Goal: Find specific page/section: Find specific page/section

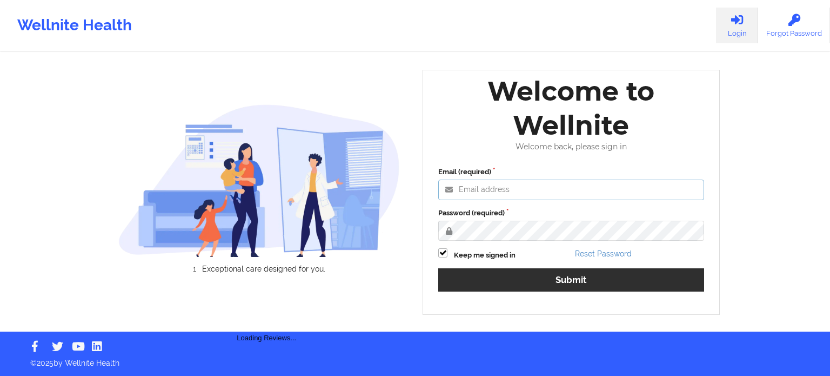
type input "[PERSON_NAME][EMAIL_ADDRESS][PERSON_NAME][DOMAIN_NAME]"
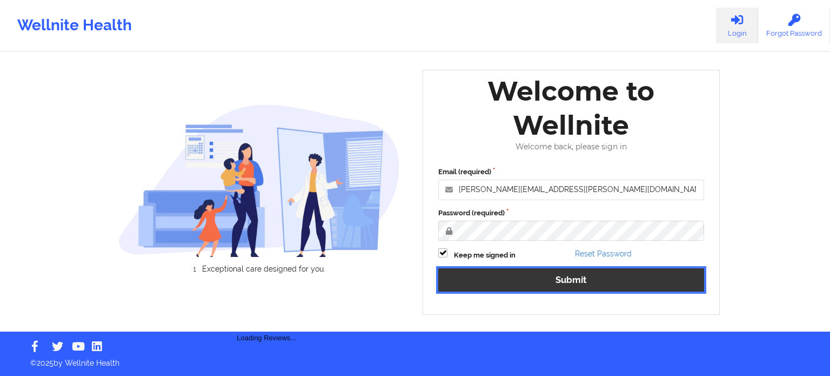
click at [591, 273] on button "Submit" at bounding box center [571, 279] width 266 height 23
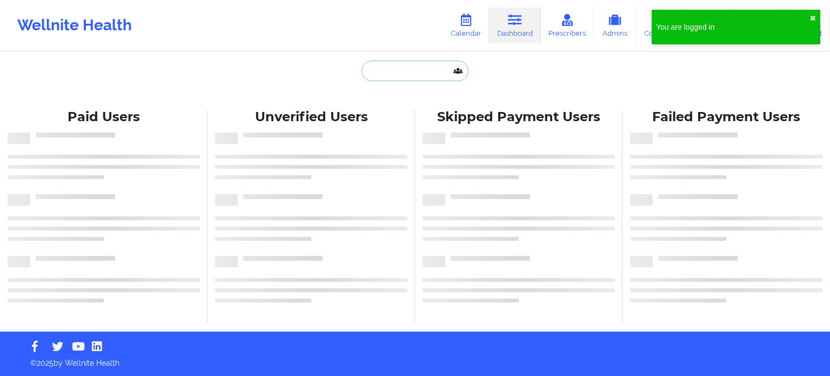
click at [426, 73] on input "text" at bounding box center [415, 71] width 107 height 21
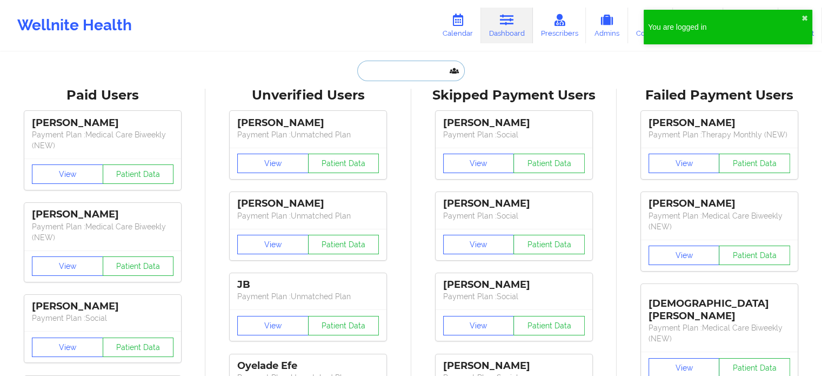
paste input "[EMAIL_ADDRESS][DOMAIN_NAME]"
type input "[EMAIL_ADDRESS][DOMAIN_NAME]"
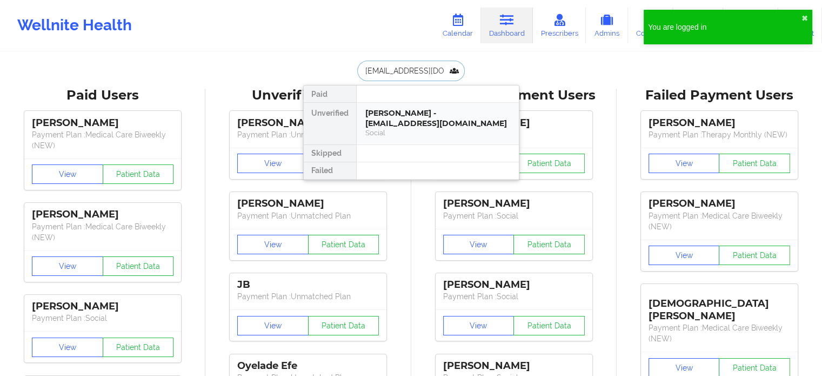
click at [421, 122] on div "[PERSON_NAME] - [EMAIL_ADDRESS][DOMAIN_NAME]" at bounding box center [437, 118] width 145 height 20
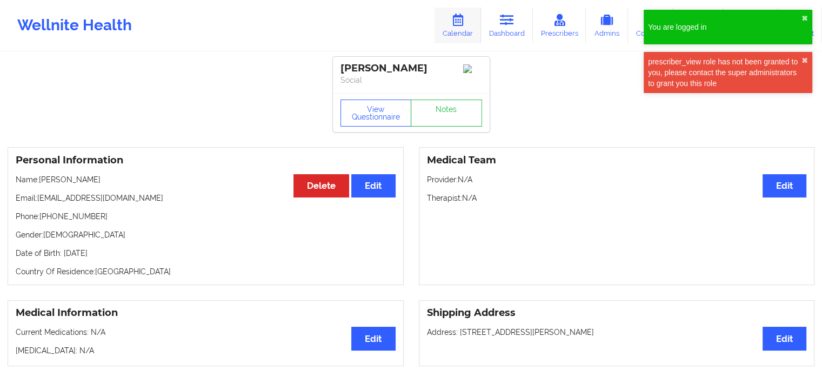
click at [477, 24] on link "Calendar" at bounding box center [458, 26] width 46 height 36
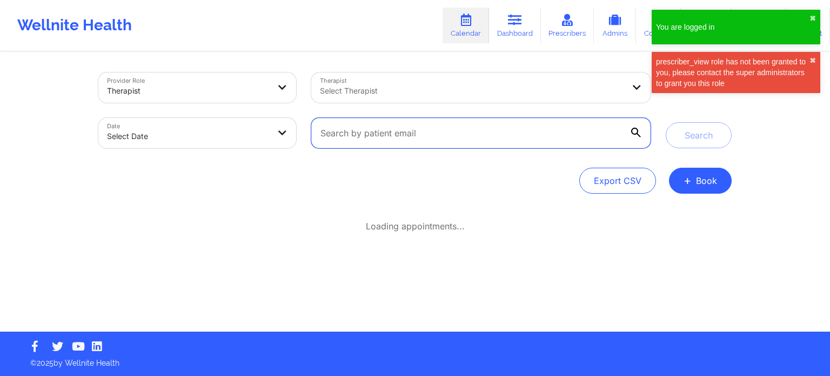
click at [464, 138] on input "text" at bounding box center [481, 133] width 340 height 30
paste input "[EMAIL_ADDRESS][DOMAIN_NAME]"
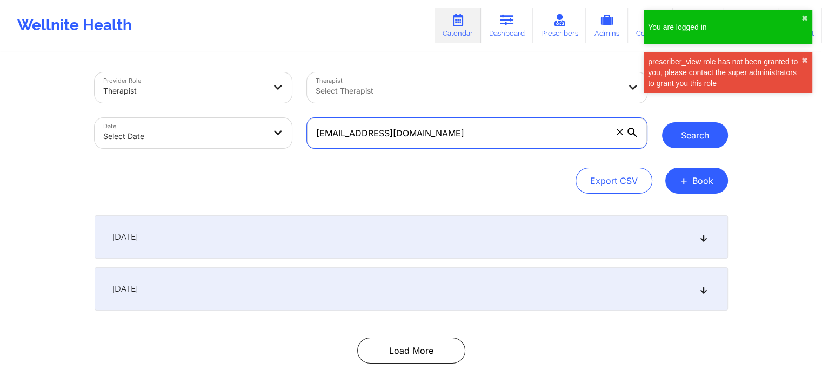
type input "[EMAIL_ADDRESS][DOMAIN_NAME]"
click at [694, 139] on button "Search" at bounding box center [695, 135] width 66 height 26
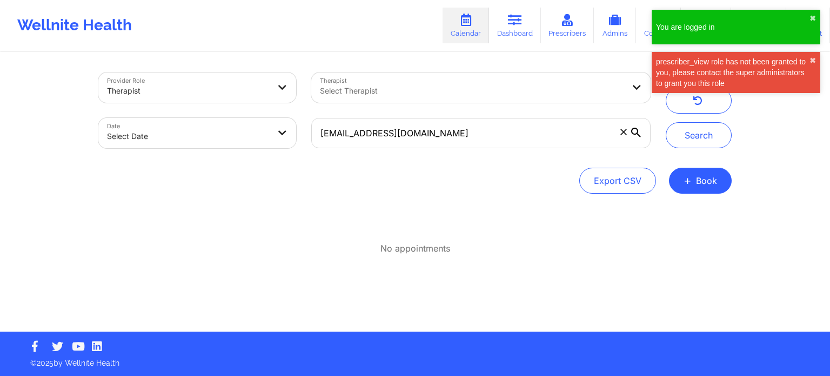
select select "2025-8"
select select "2025-9"
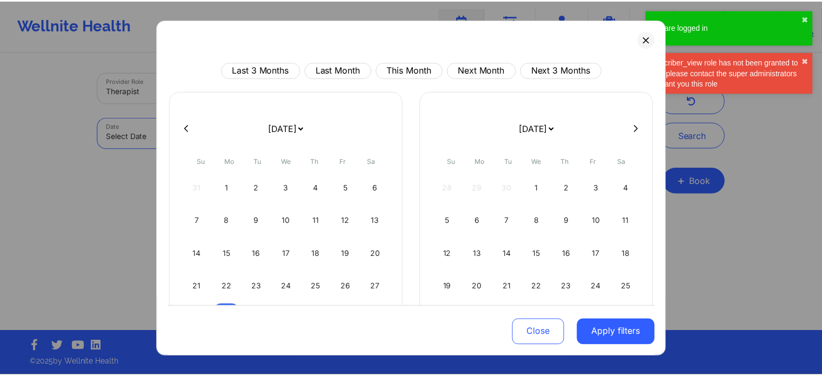
scroll to position [54, 0]
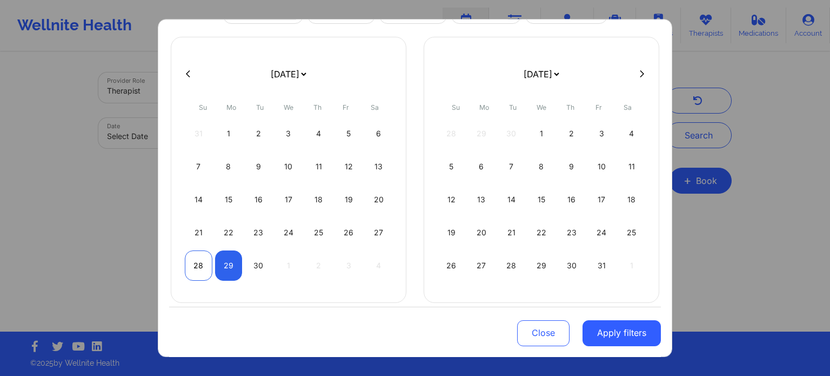
click at [193, 267] on div "28" at bounding box center [199, 265] width 28 height 30
click at [258, 268] on div "30" at bounding box center [259, 265] width 28 height 30
select select "2025-8"
select select "2025-9"
click at [602, 332] on button "Apply filters" at bounding box center [622, 333] width 78 height 26
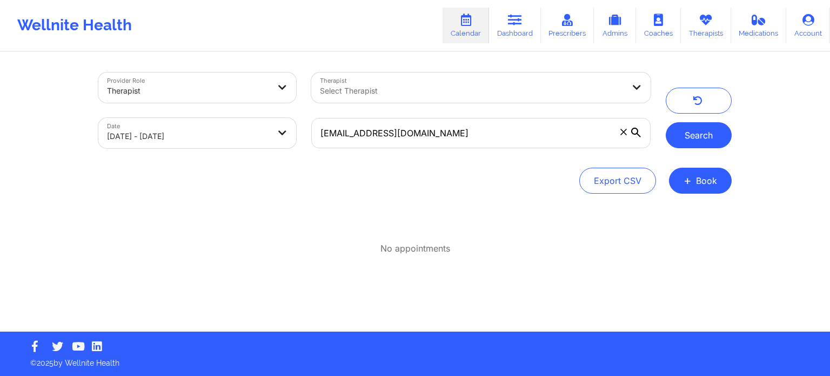
click at [688, 134] on button "Search" at bounding box center [699, 135] width 66 height 26
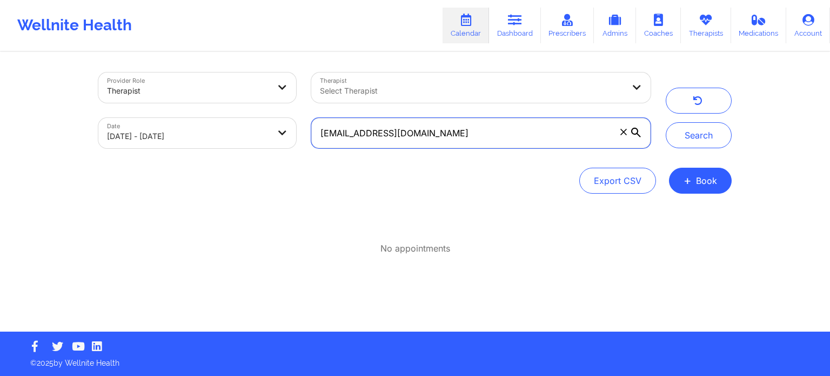
click at [473, 138] on input "[EMAIL_ADDRESS][DOMAIN_NAME]" at bounding box center [481, 133] width 340 height 30
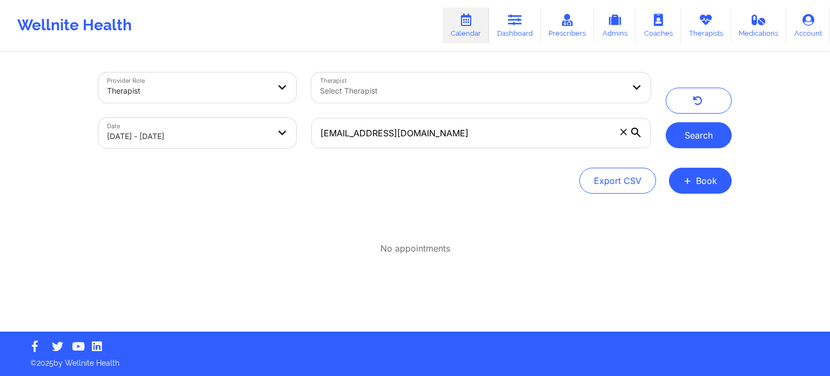
click at [696, 142] on button "Search" at bounding box center [699, 135] width 66 height 26
click at [624, 131] on icon at bounding box center [624, 132] width 6 height 6
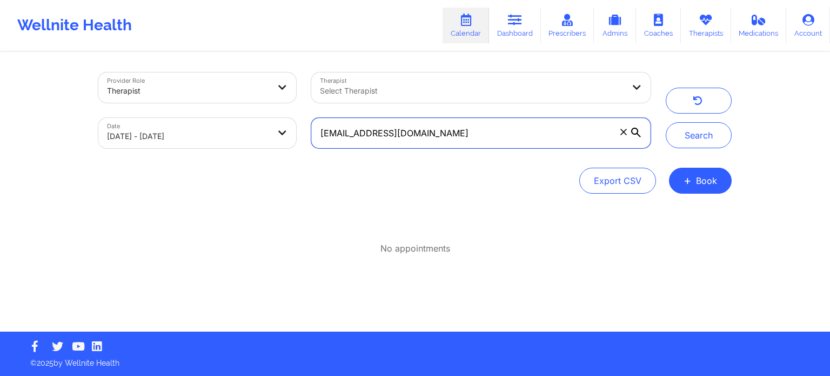
click at [624, 131] on input "[EMAIL_ADDRESS][DOMAIN_NAME]" at bounding box center [481, 133] width 340 height 30
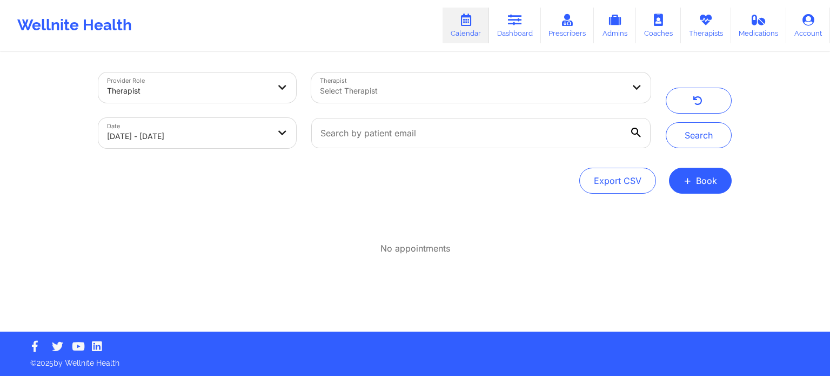
click at [538, 85] on div at bounding box center [472, 90] width 304 height 13
type input "[PERSON_NAME]"
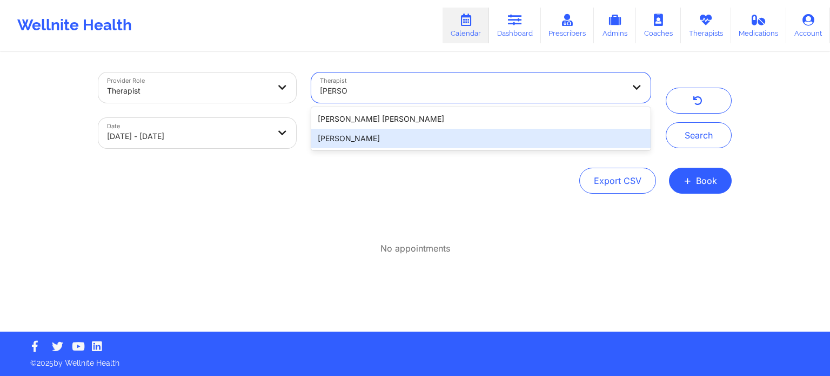
click at [420, 139] on div "[PERSON_NAME]" at bounding box center [481, 138] width 340 height 19
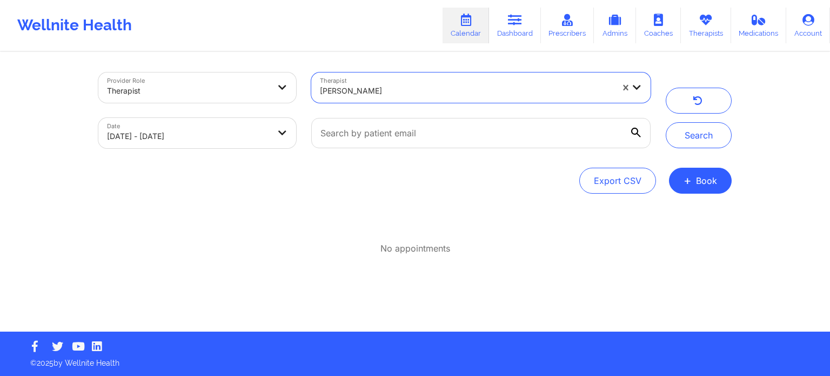
click at [698, 155] on div "Provider Role Therapist Therapist option [PERSON_NAME], selected. [PERSON_NAME]…" at bounding box center [415, 110] width 649 height 91
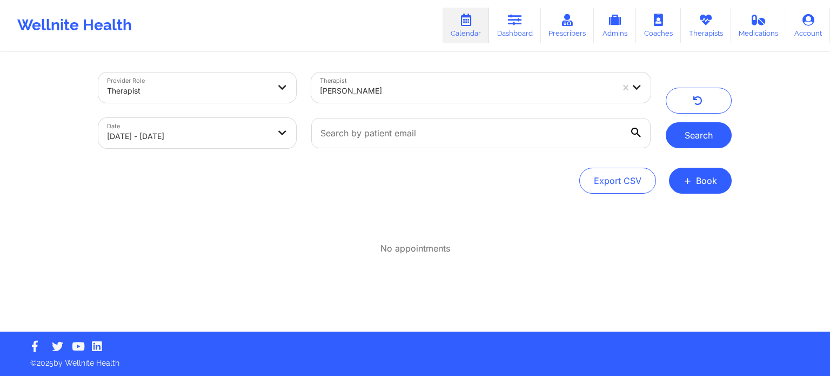
click at [698, 142] on button "Search" at bounding box center [699, 135] width 66 height 26
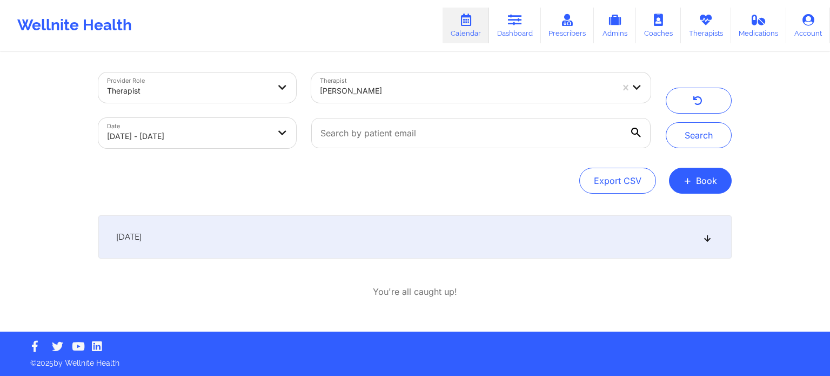
click at [439, 237] on div "[DATE]" at bounding box center [415, 236] width 634 height 43
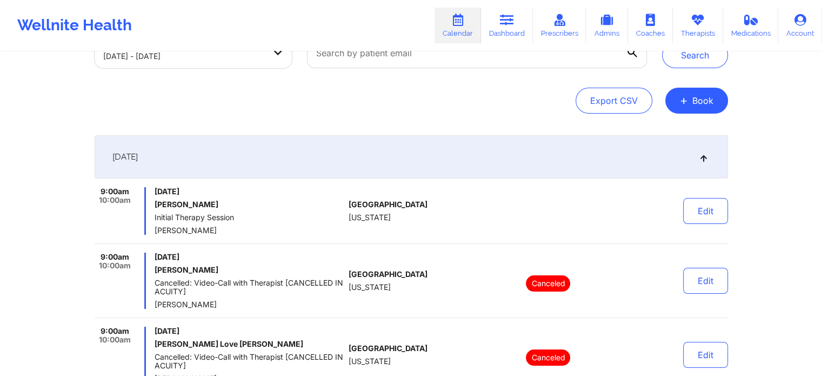
scroll to position [108, 0]
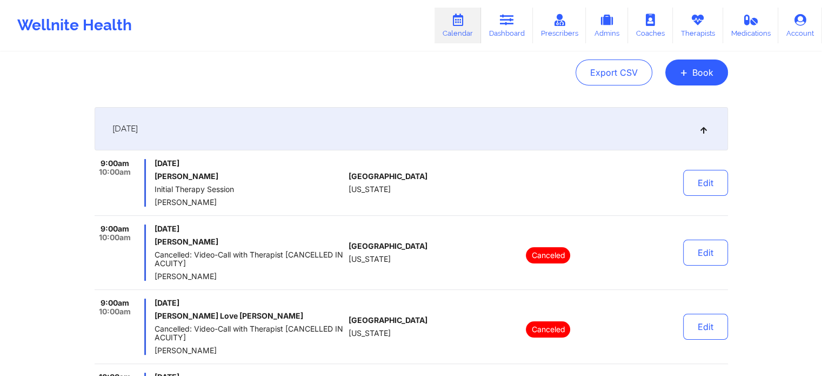
copy h6 "[PERSON_NAME]"
drag, startPoint x: 243, startPoint y: 178, endPoint x: 154, endPoint y: 177, distance: 89.2
click at [155, 177] on h6 "[PERSON_NAME]" at bounding box center [250, 176] width 190 height 9
